Goal: Information Seeking & Learning: Learn about a topic

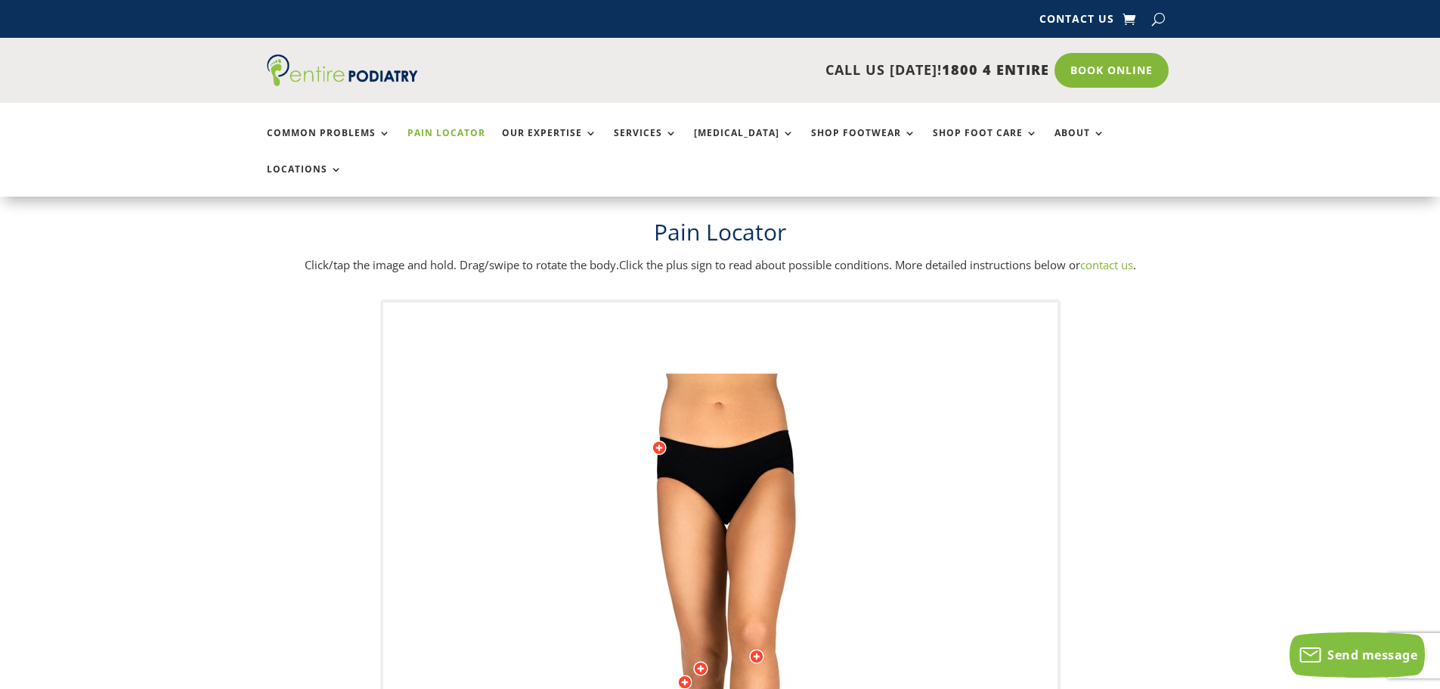
click at [776, 457] on img at bounding box center [720, 675] width 417 height 605
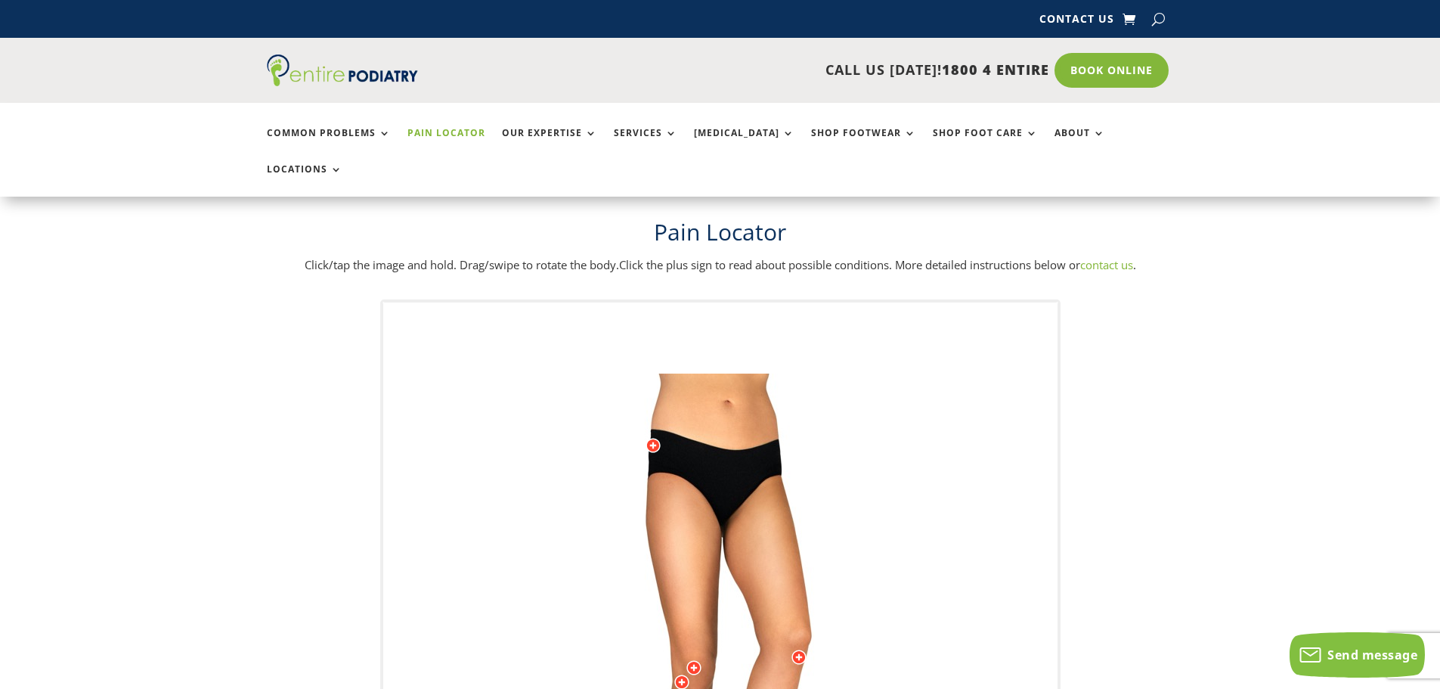
click at [784, 444] on img at bounding box center [720, 675] width 417 height 605
click at [781, 448] on img at bounding box center [720, 675] width 417 height 605
click at [781, 450] on img at bounding box center [720, 675] width 417 height 605
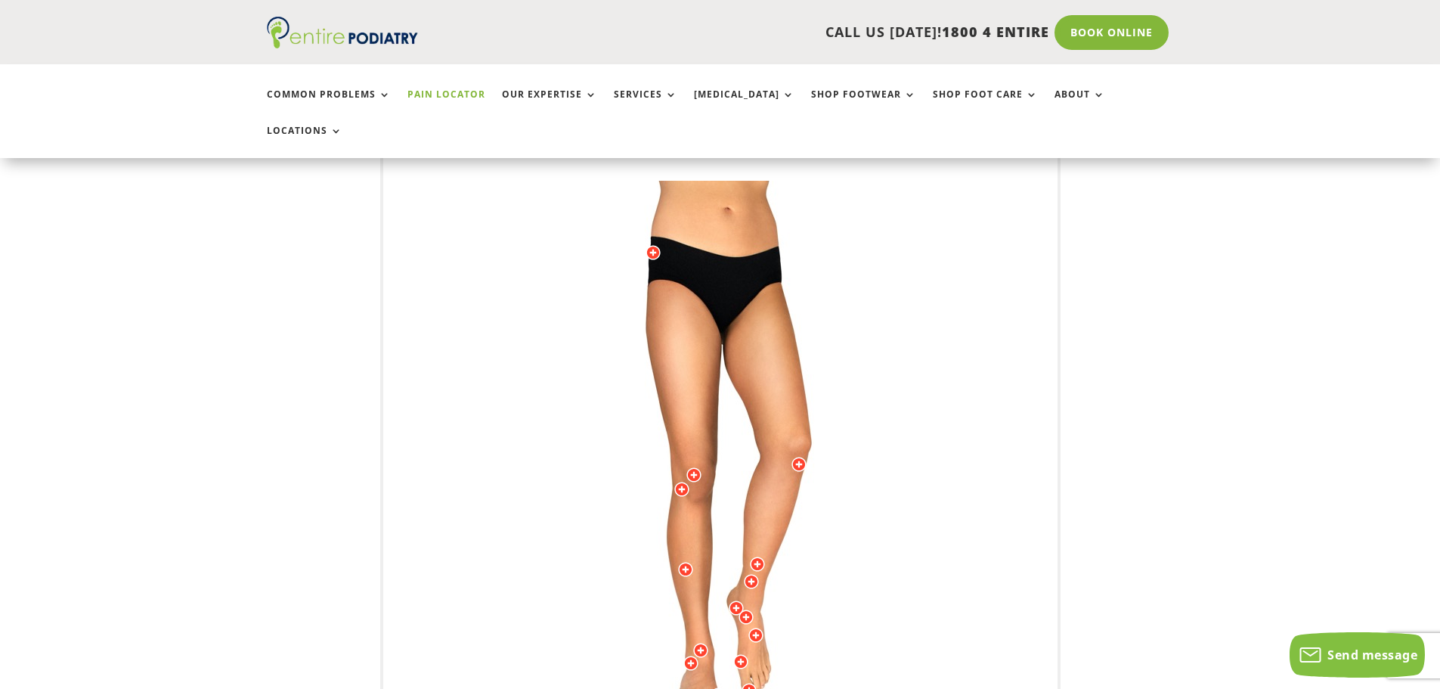
scroll to position [181, 0]
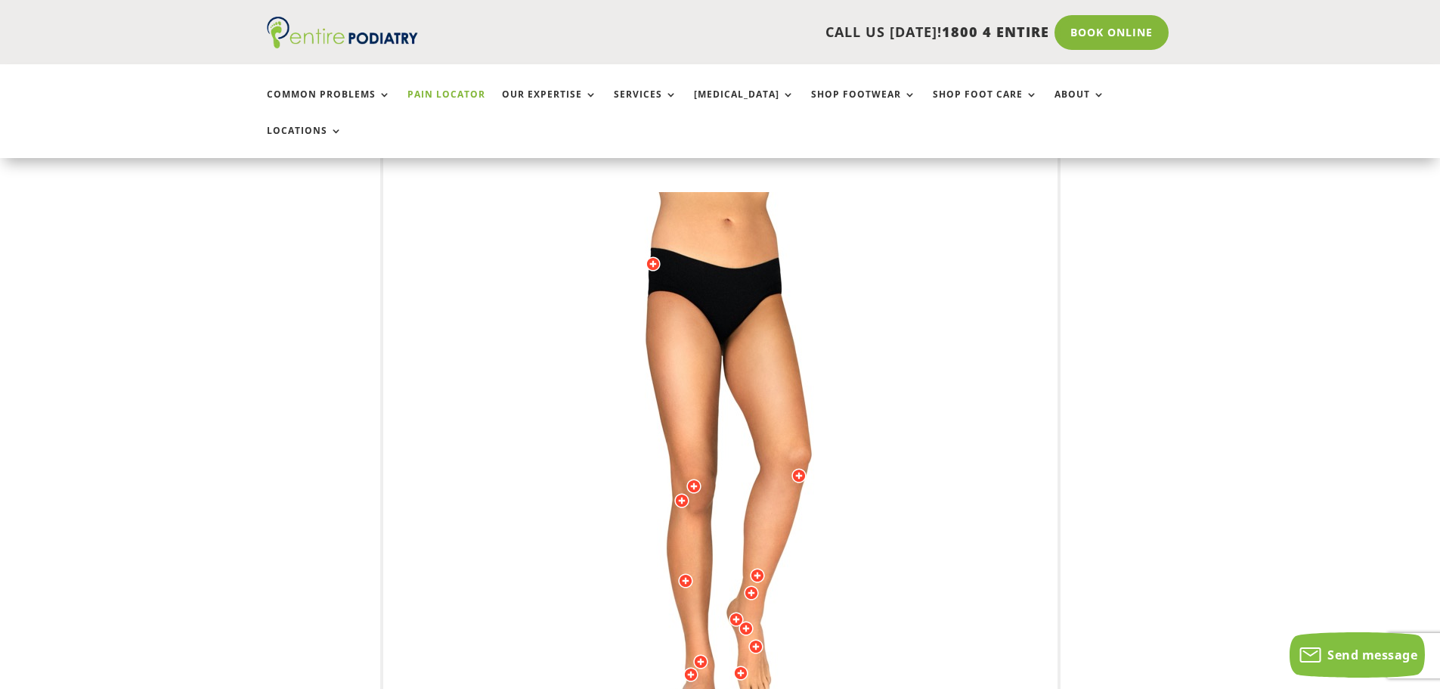
click at [778, 268] on img at bounding box center [720, 494] width 417 height 605
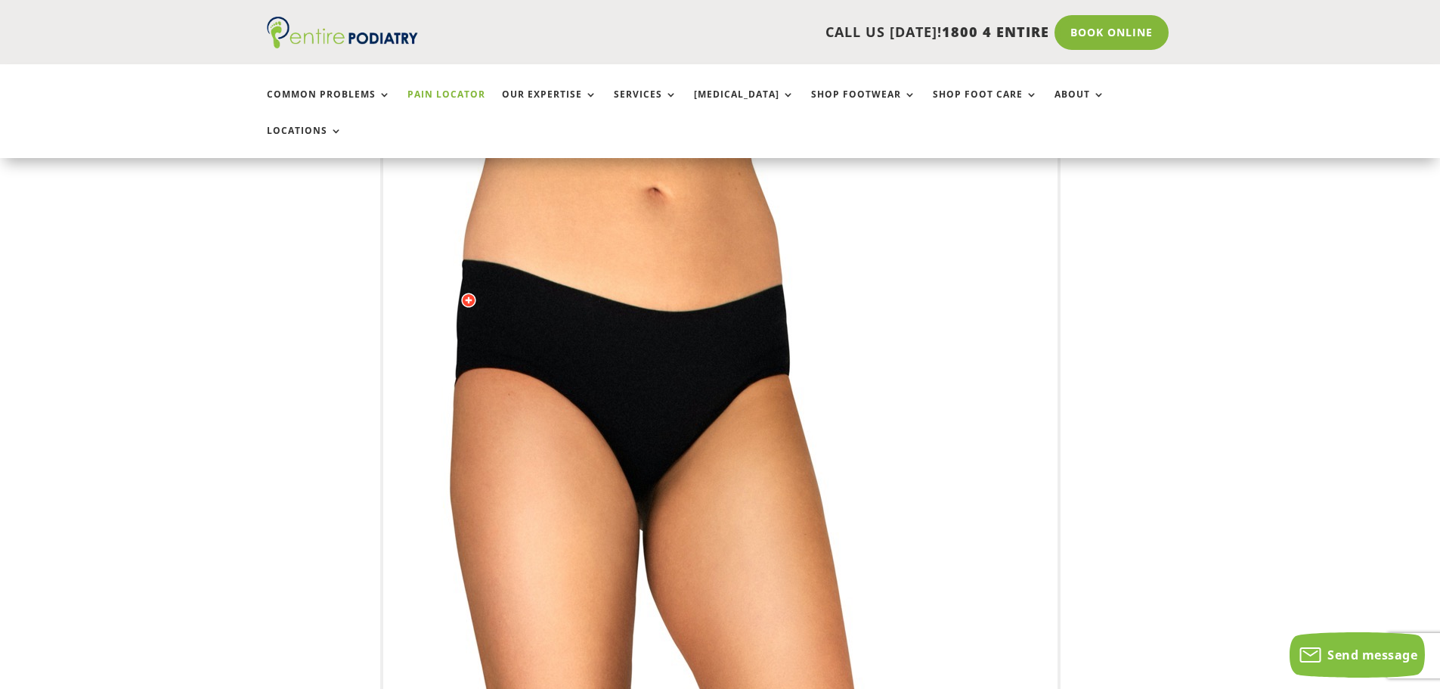
drag, startPoint x: 775, startPoint y: 299, endPoint x: 779, endPoint y: 407, distance: 108.2
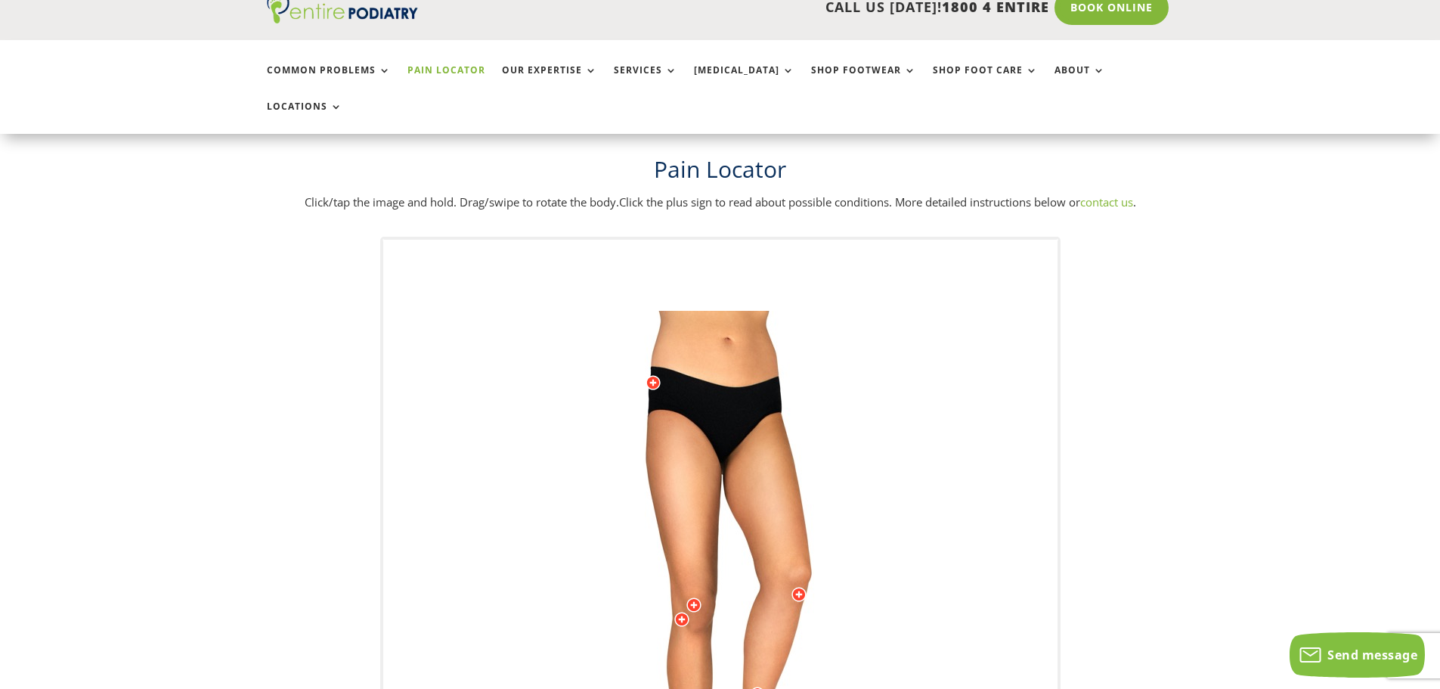
scroll to position [0, 0]
